Goal: Task Accomplishment & Management: Use online tool/utility

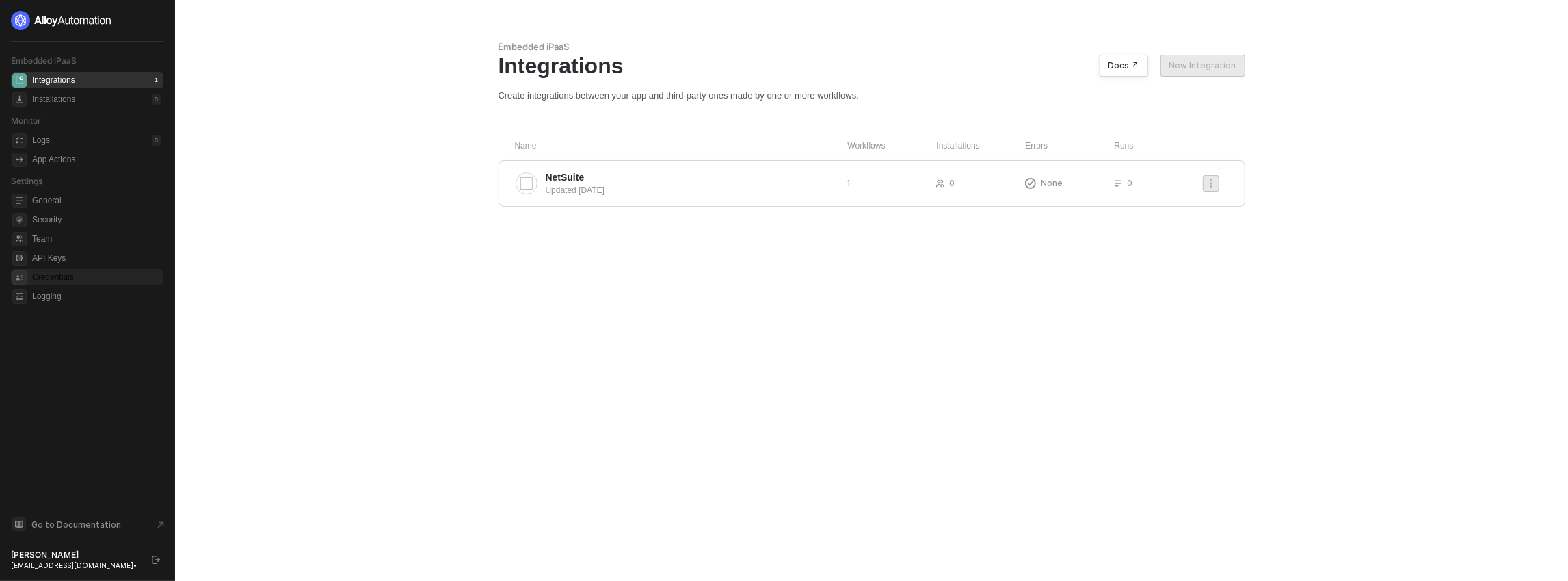
click at [73, 271] on span "Credentials" at bounding box center [97, 277] width 129 height 16
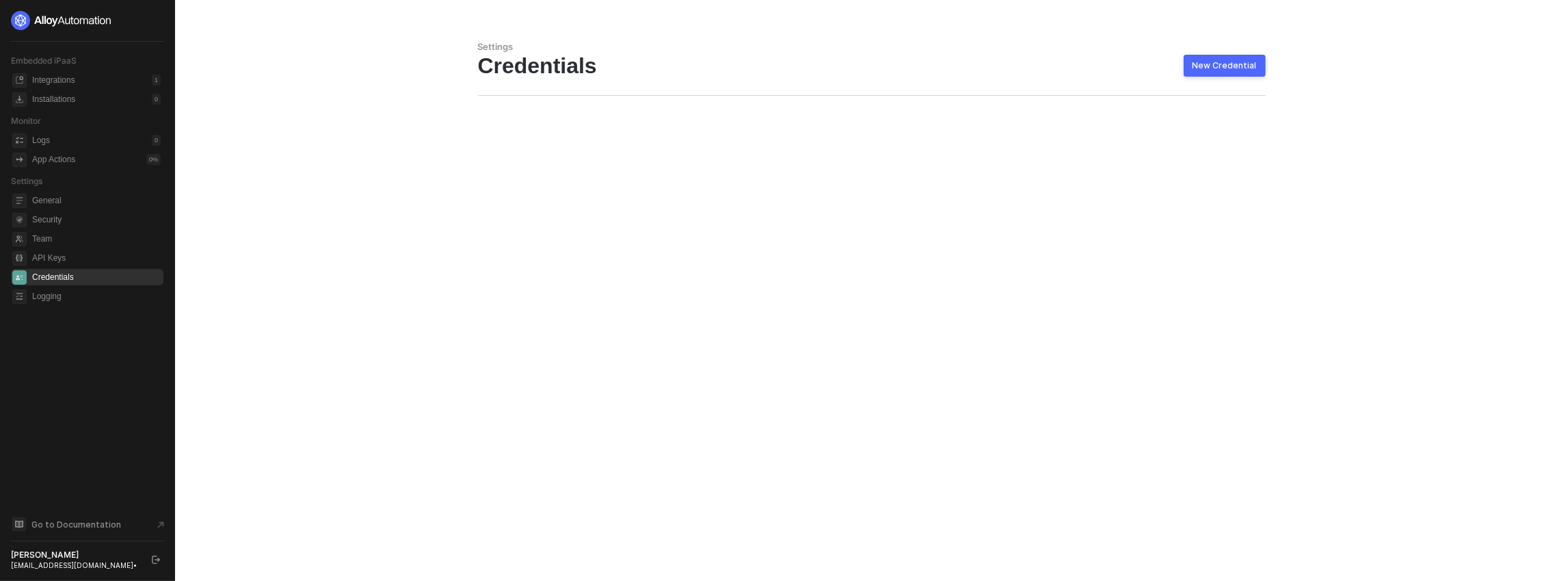
click at [1202, 66] on div "New Credential" at bounding box center [1225, 66] width 64 height 11
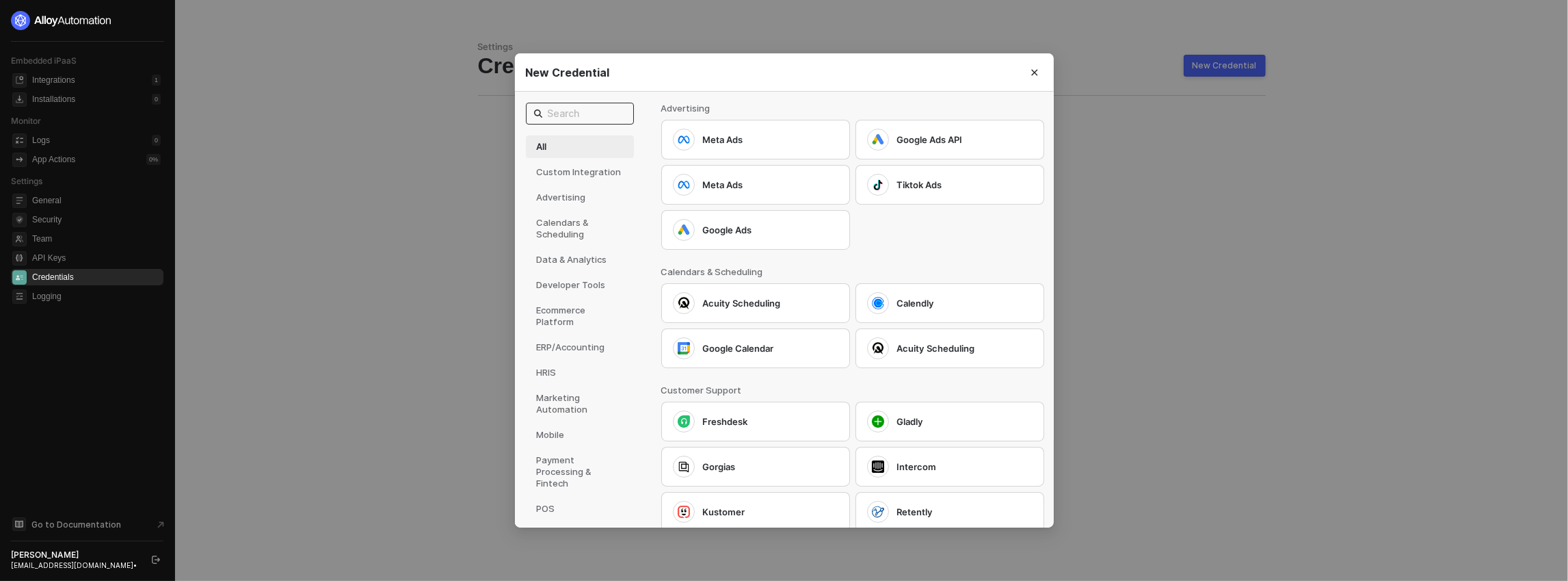
click at [564, 117] on input "text" at bounding box center [587, 114] width 78 height 15
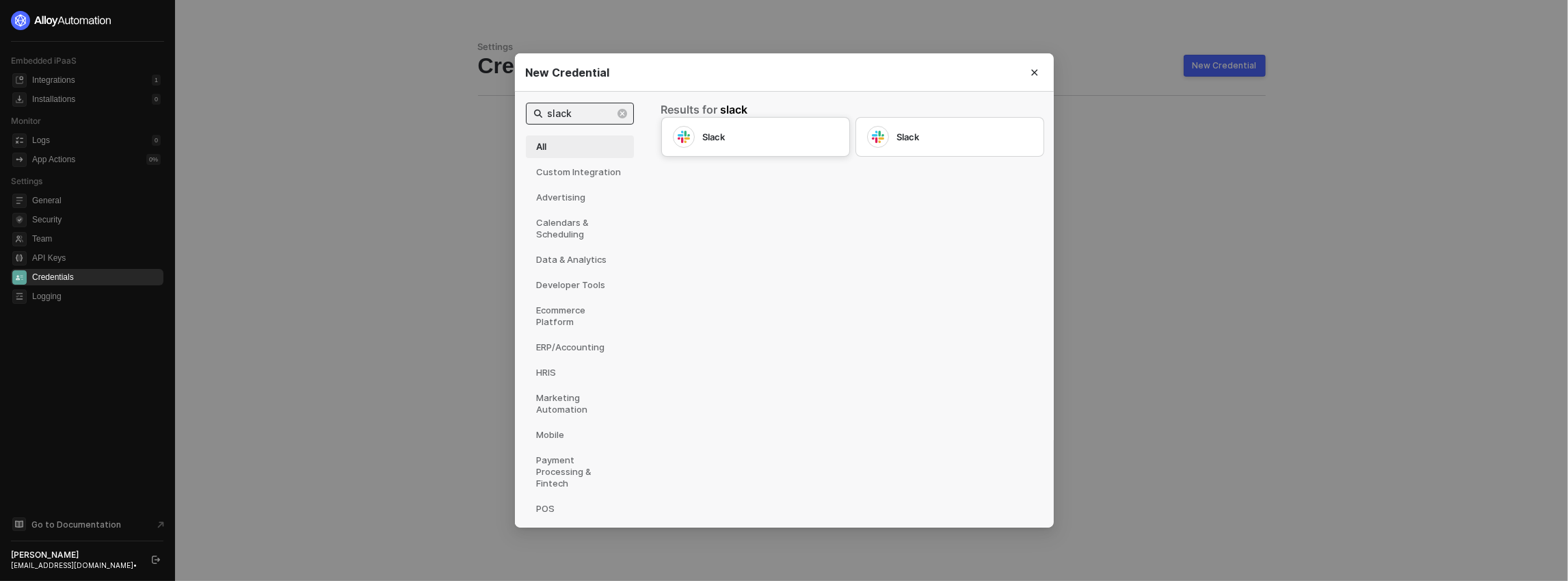
type input "slack"
click at [720, 147] on div "Slack" at bounding box center [756, 137] width 166 height 22
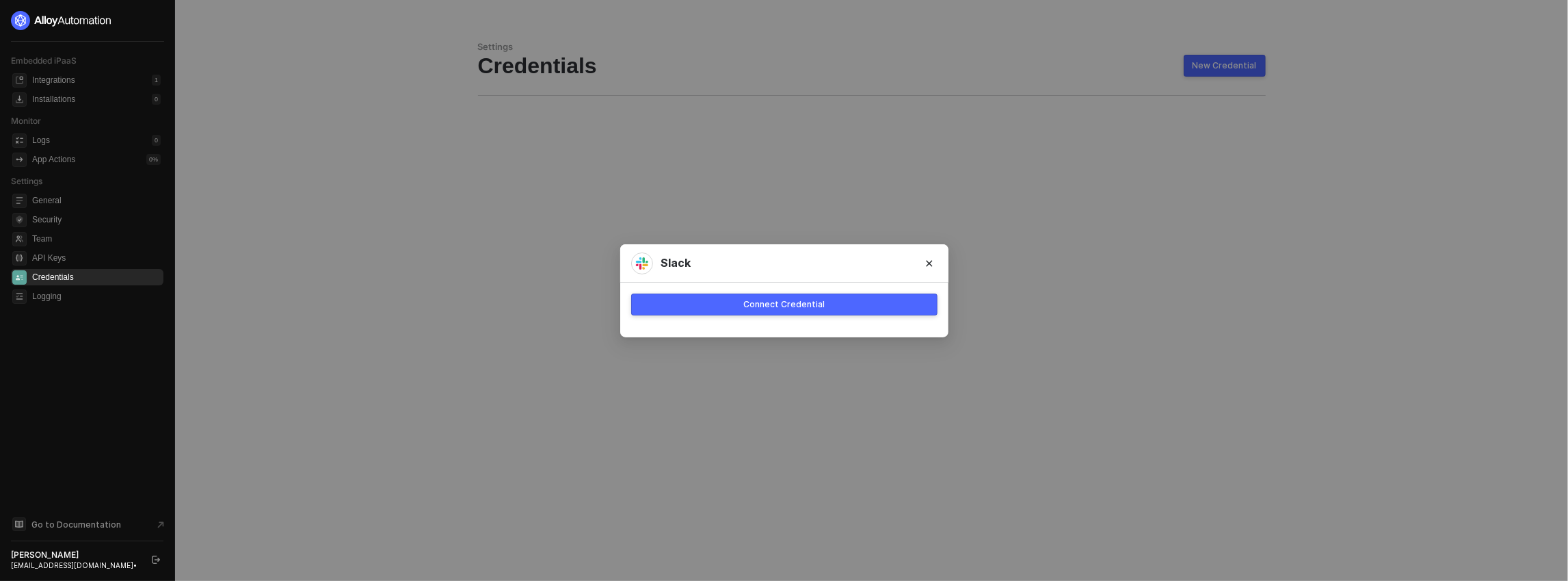
click at [747, 302] on div "Connect Credential" at bounding box center [784, 304] width 81 height 11
